Goal: Task Accomplishment & Management: Manage account settings

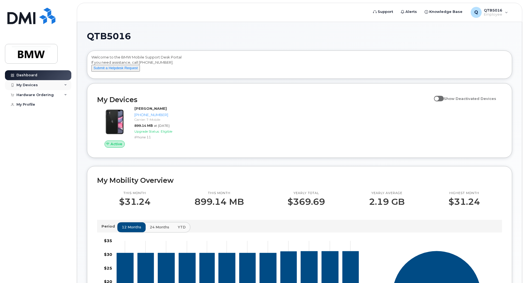
click at [42, 84] on div "My Devices" at bounding box center [38, 85] width 66 height 10
click at [59, 98] on link "Add Device" at bounding box center [43, 95] width 57 height 10
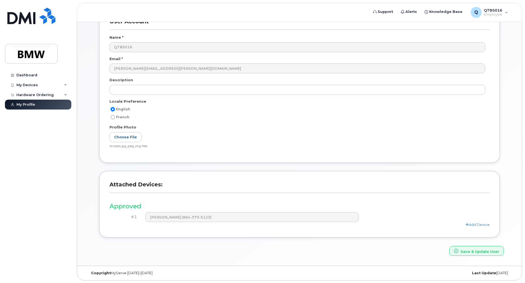
scroll to position [71, 0]
click at [470, 223] on link "Add Device" at bounding box center [477, 224] width 24 height 4
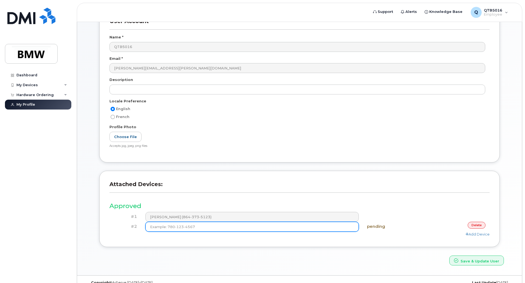
click at [302, 227] on input at bounding box center [252, 227] width 214 height 10
type input "(864) 373-5123"
click at [449, 255] on button "Save & Update User" at bounding box center [476, 260] width 55 height 10
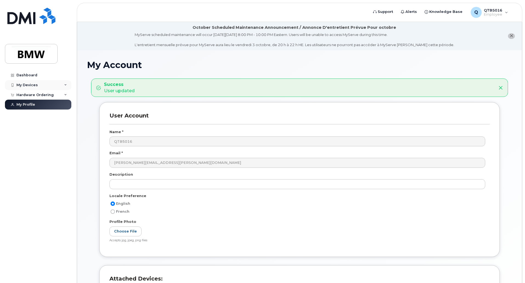
click at [47, 85] on div "My Devices" at bounding box center [38, 85] width 66 height 10
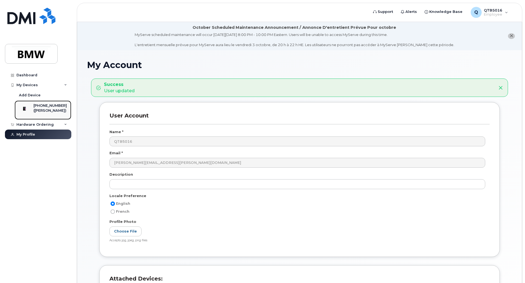
click at [47, 106] on div "[PHONE_NUMBER]" at bounding box center [49, 105] width 33 height 5
